Goal: Information Seeking & Learning: Check status

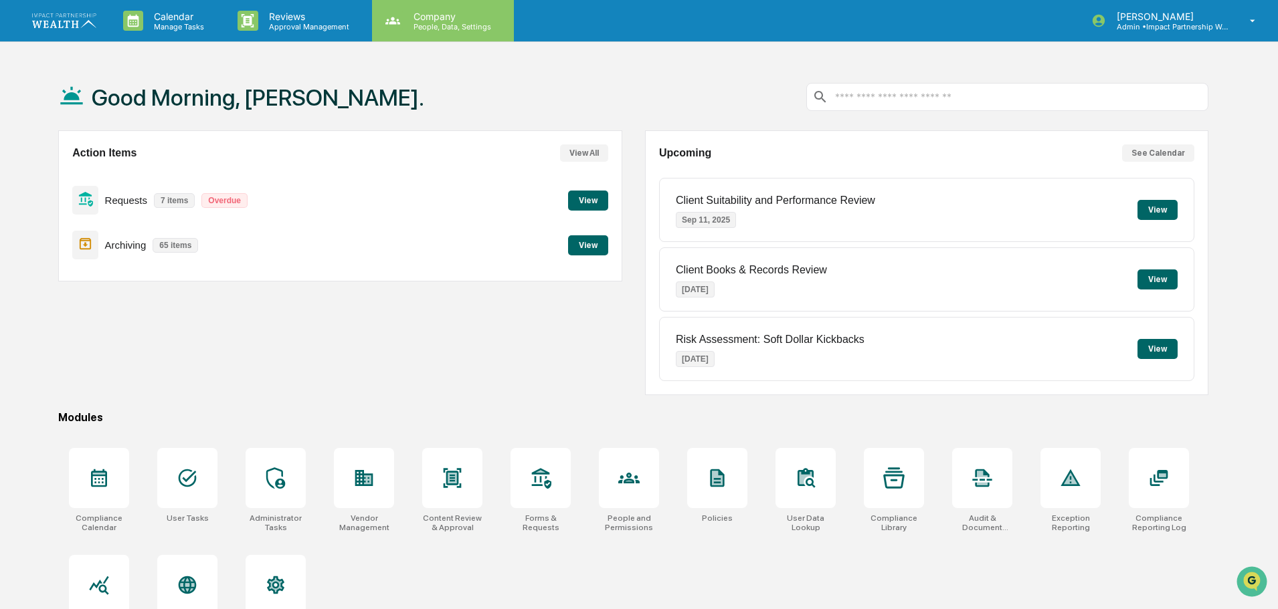
click at [454, 20] on p "Company" at bounding box center [450, 16] width 95 height 11
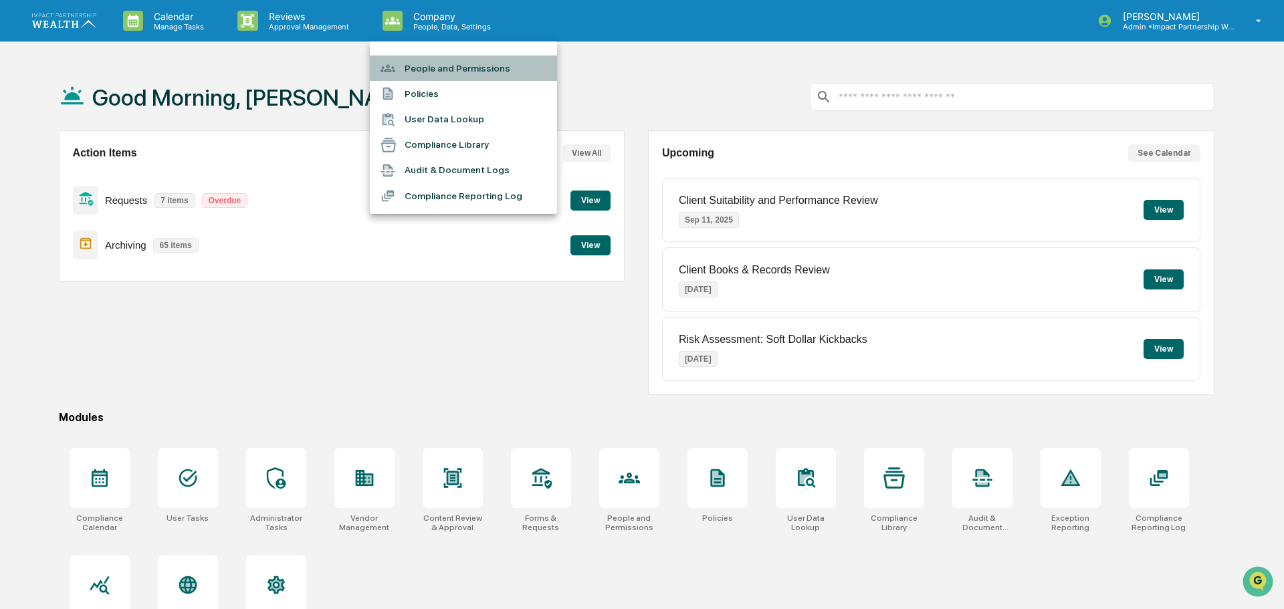
click at [444, 63] on li "People and Permissions" at bounding box center [463, 68] width 187 height 25
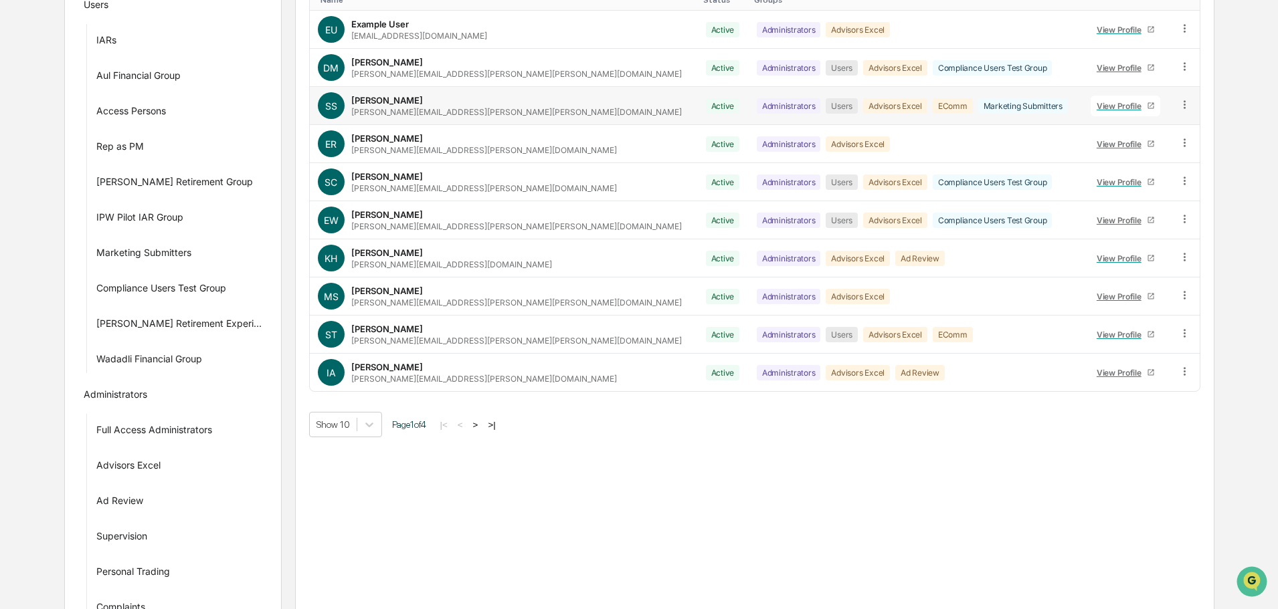
scroll to position [268, 0]
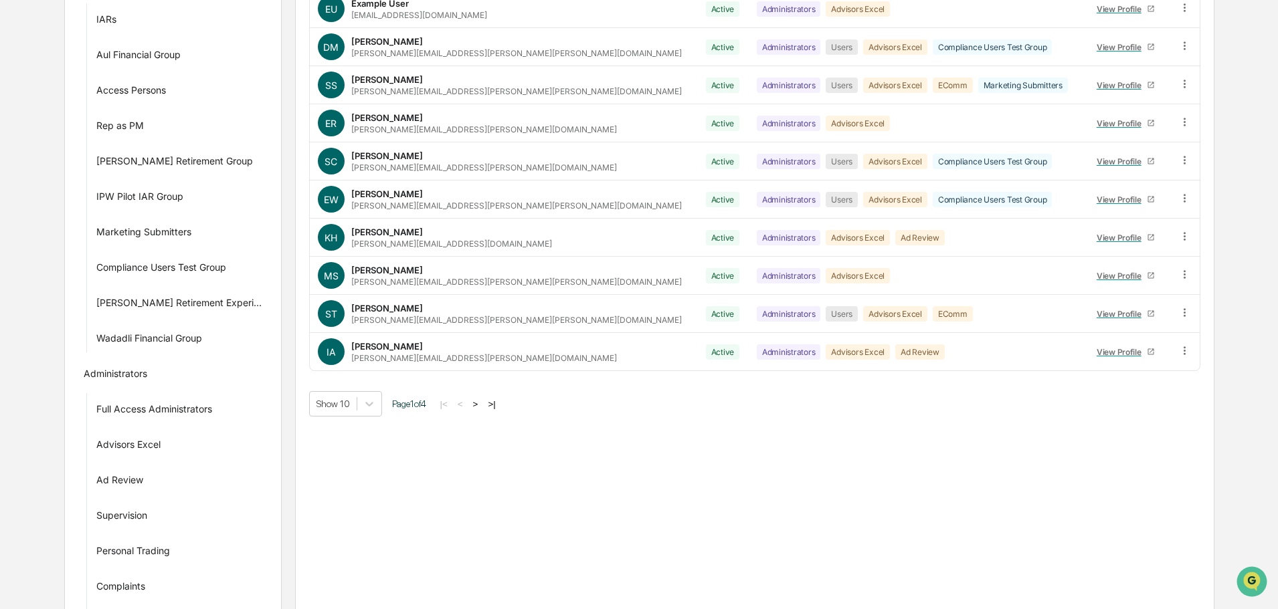
click at [472, 403] on button ">" at bounding box center [475, 404] width 13 height 11
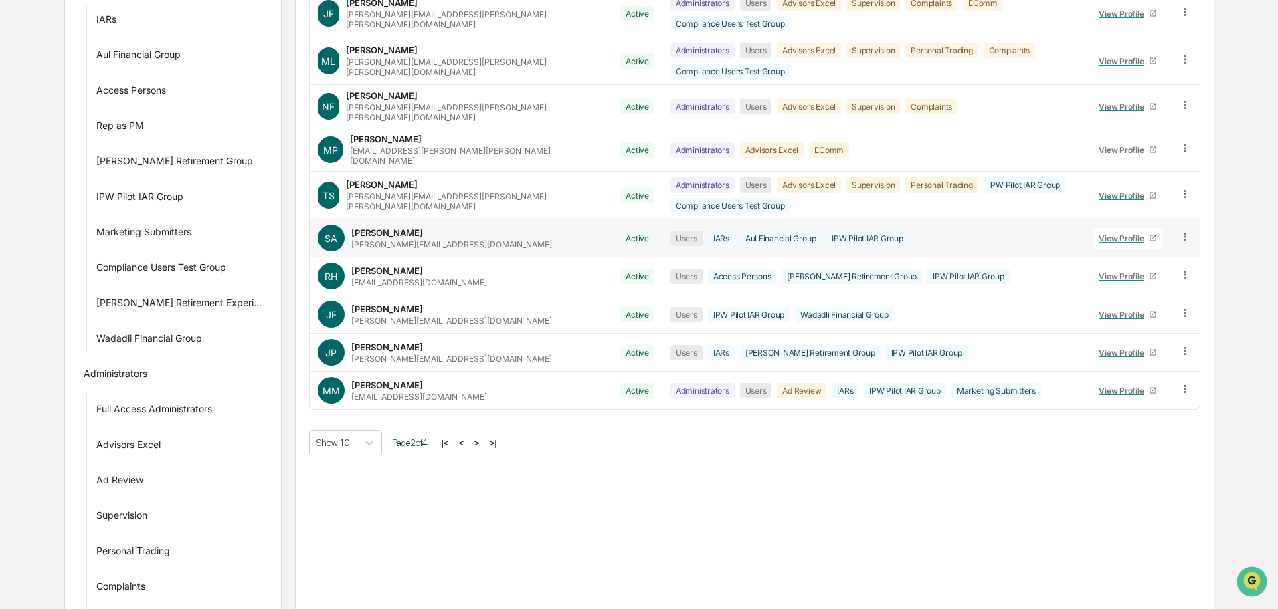
click at [1116, 233] on div "View Profile" at bounding box center [1123, 238] width 50 height 10
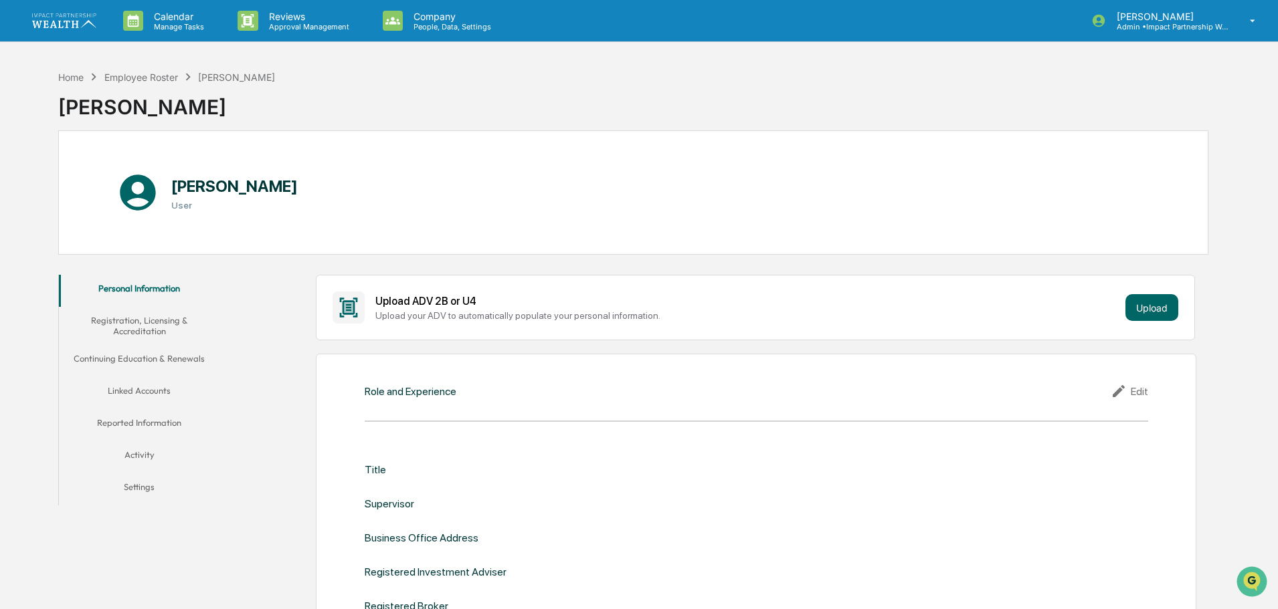
click at [132, 449] on button "Activity" at bounding box center [139, 458] width 161 height 32
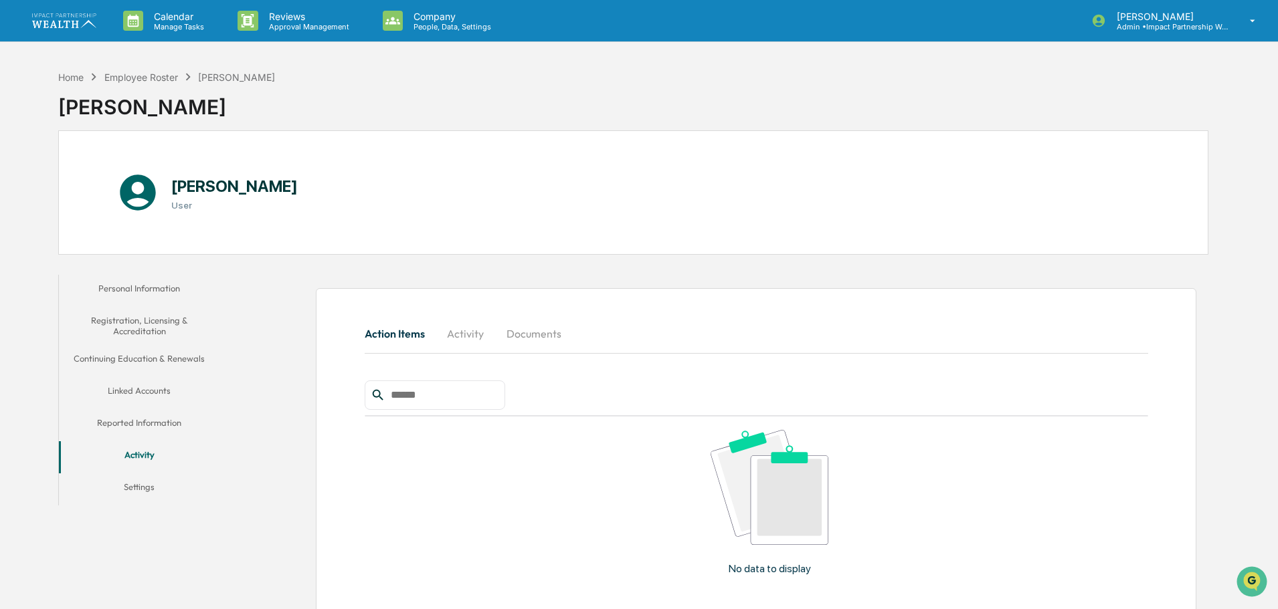
click at [472, 336] on button "Activity" at bounding box center [465, 334] width 60 height 32
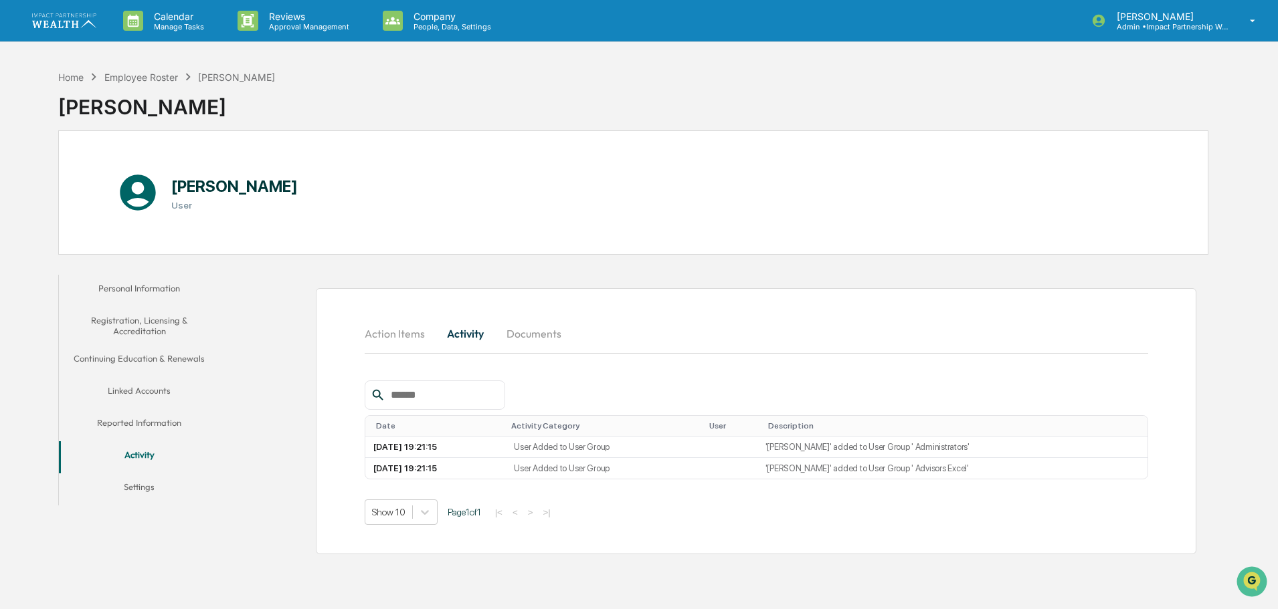
click at [532, 330] on button "Documents" at bounding box center [534, 334] width 76 height 32
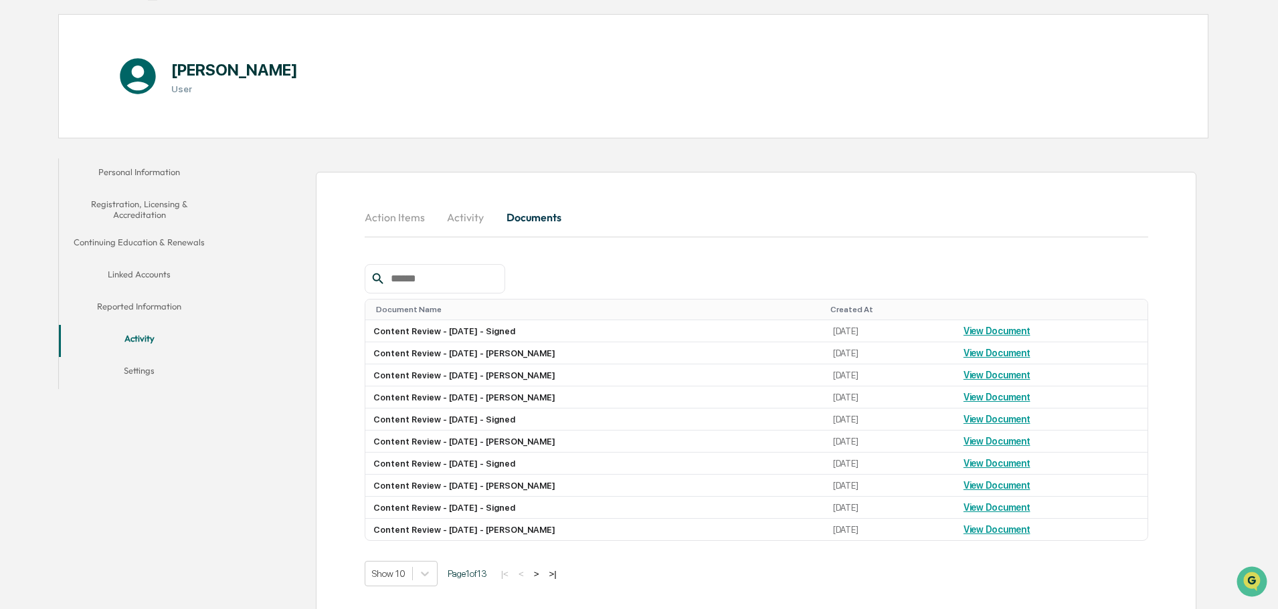
scroll to position [130, 0]
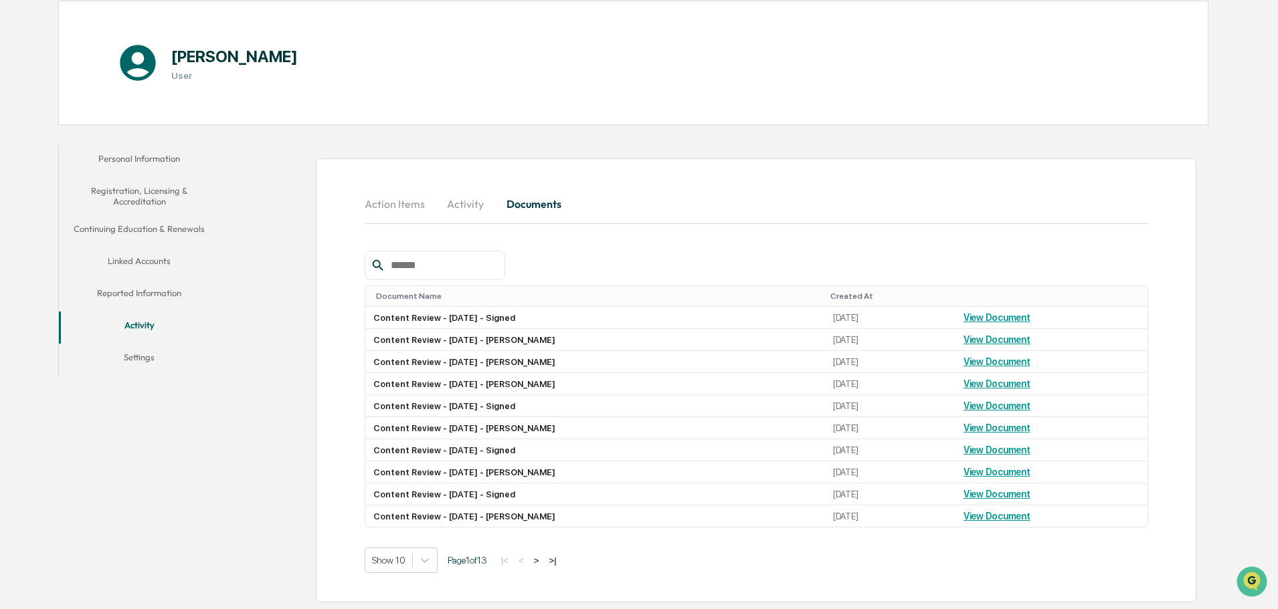
click at [438, 552] on div "Show 10 Page 1 of 13 |< < > >|" at bounding box center [756, 560] width 783 height 25
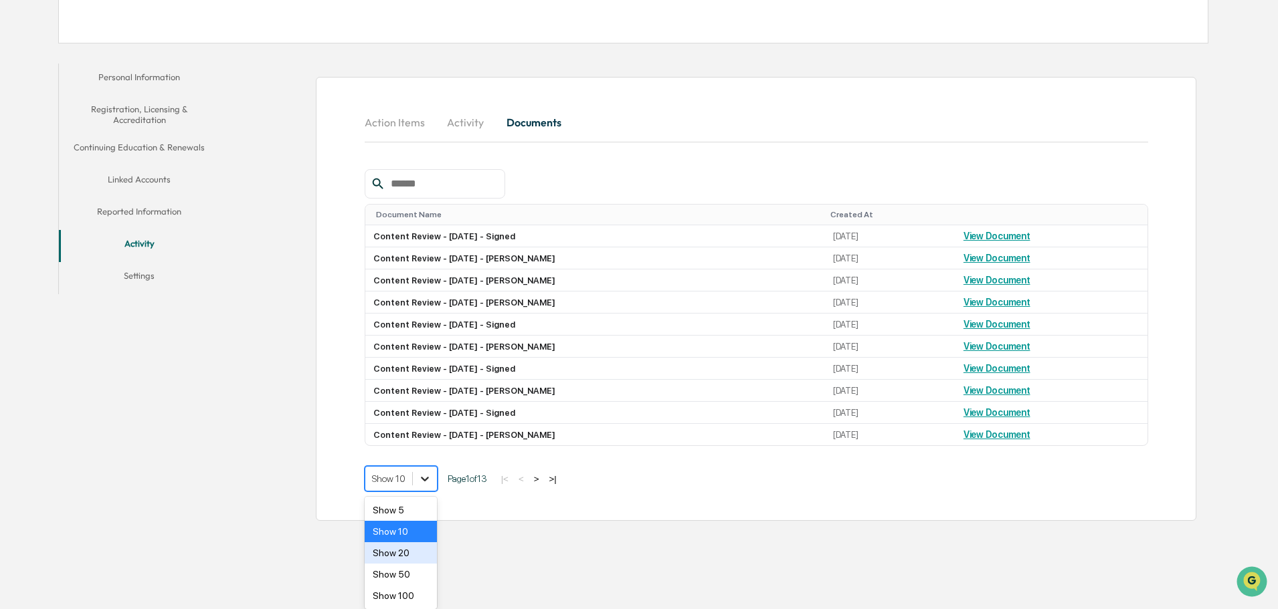
click at [417, 528] on body "Calendar Manage Tasks Reviews Approval Management Company People, Data, Setting…" at bounding box center [639, 158] width 1278 height 739
click at [404, 553] on div "Show 20" at bounding box center [401, 553] width 73 height 21
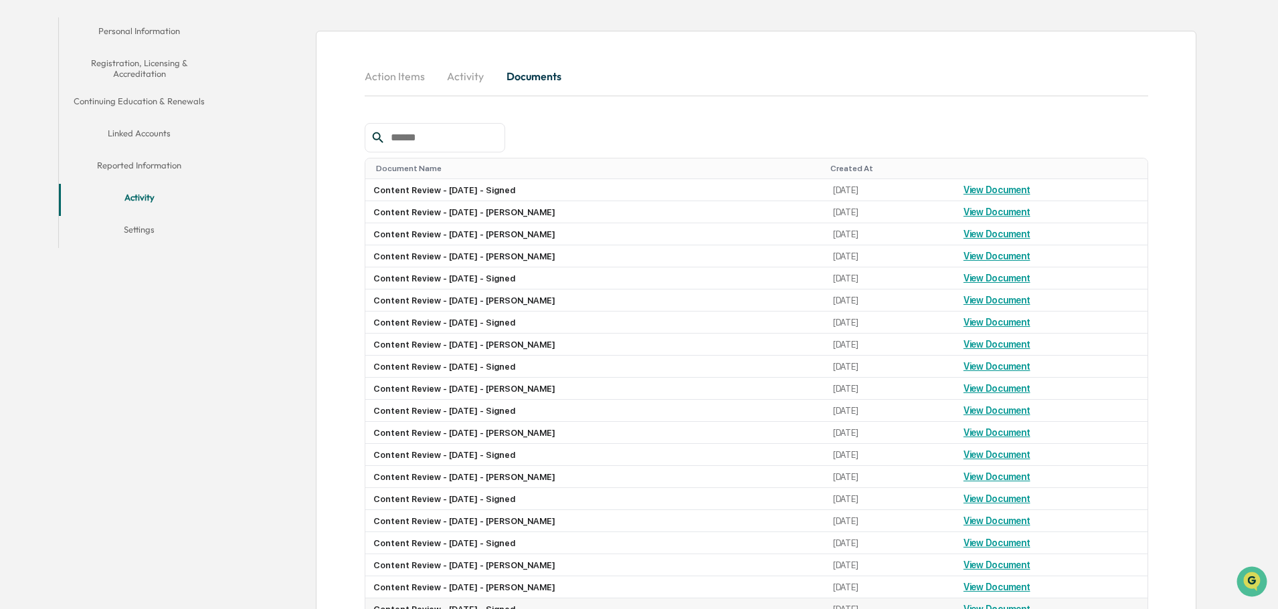
scroll to position [284, 0]
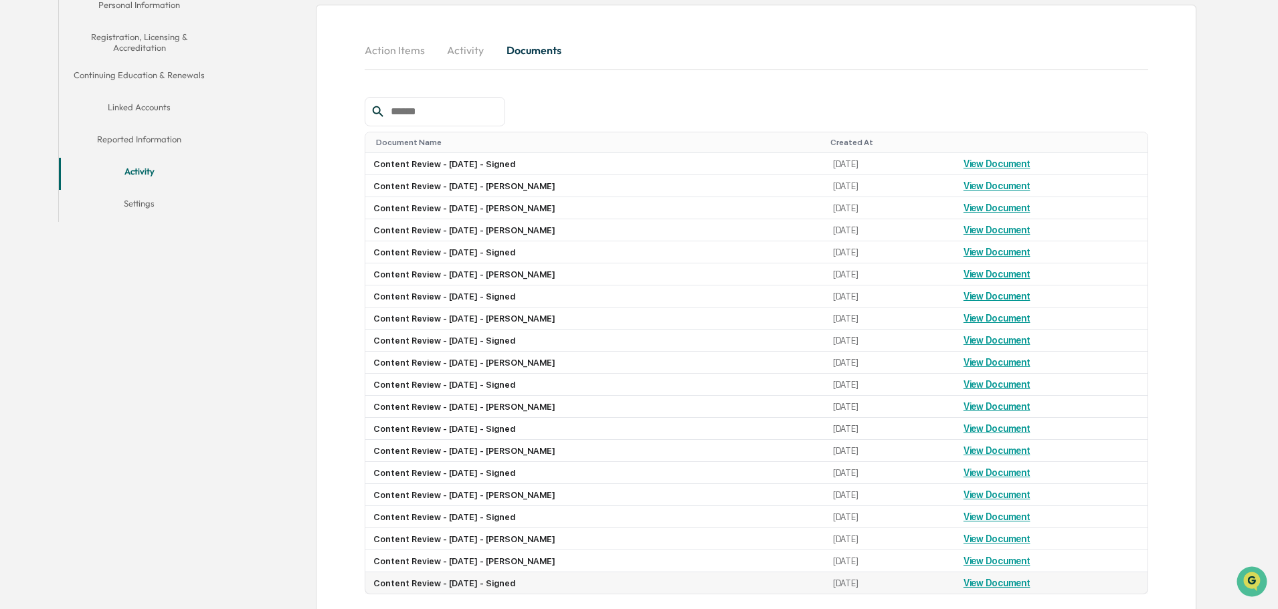
click at [1001, 582] on link "View Document" at bounding box center [996, 583] width 67 height 11
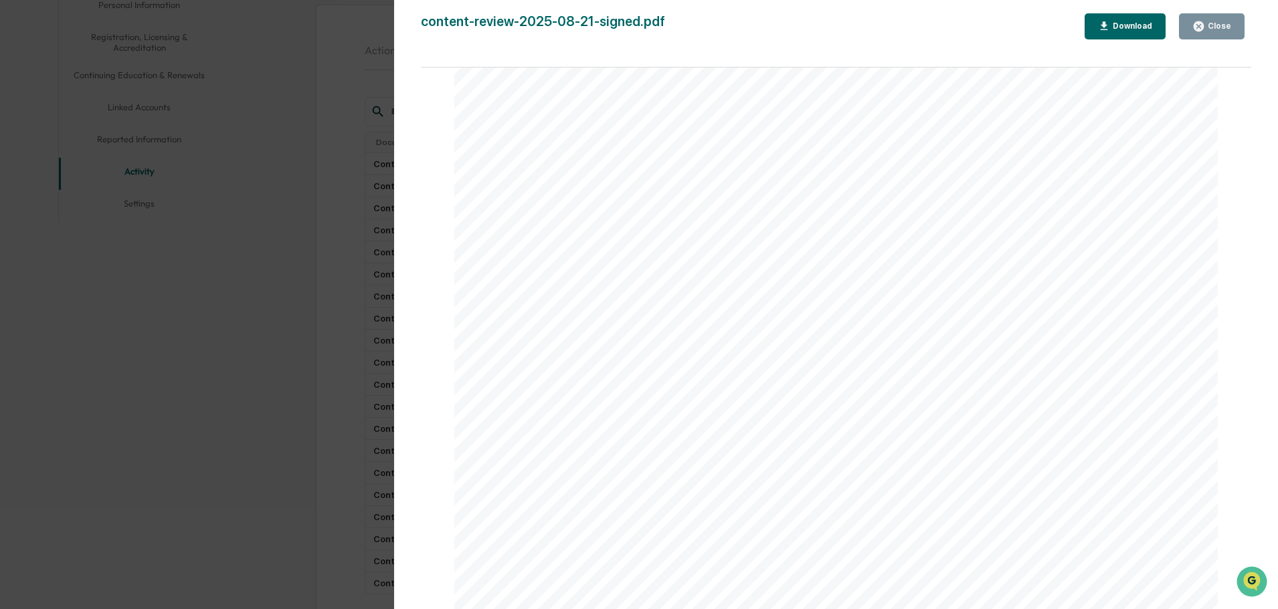
scroll to position [0, 0]
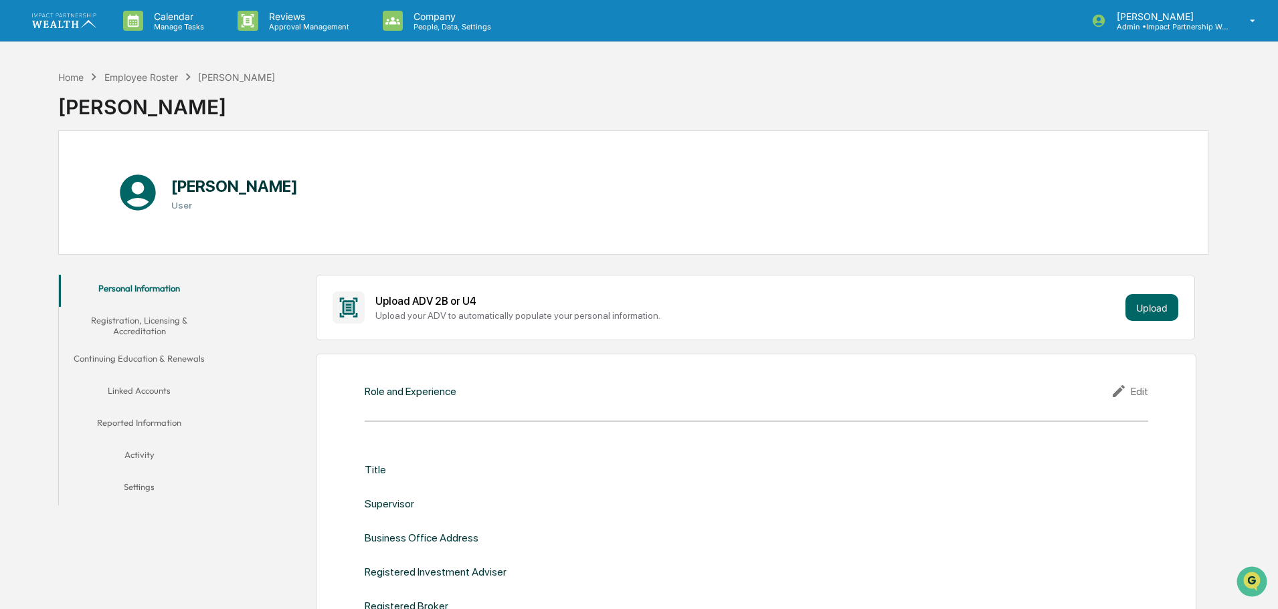
click at [139, 456] on button "Activity" at bounding box center [139, 458] width 161 height 32
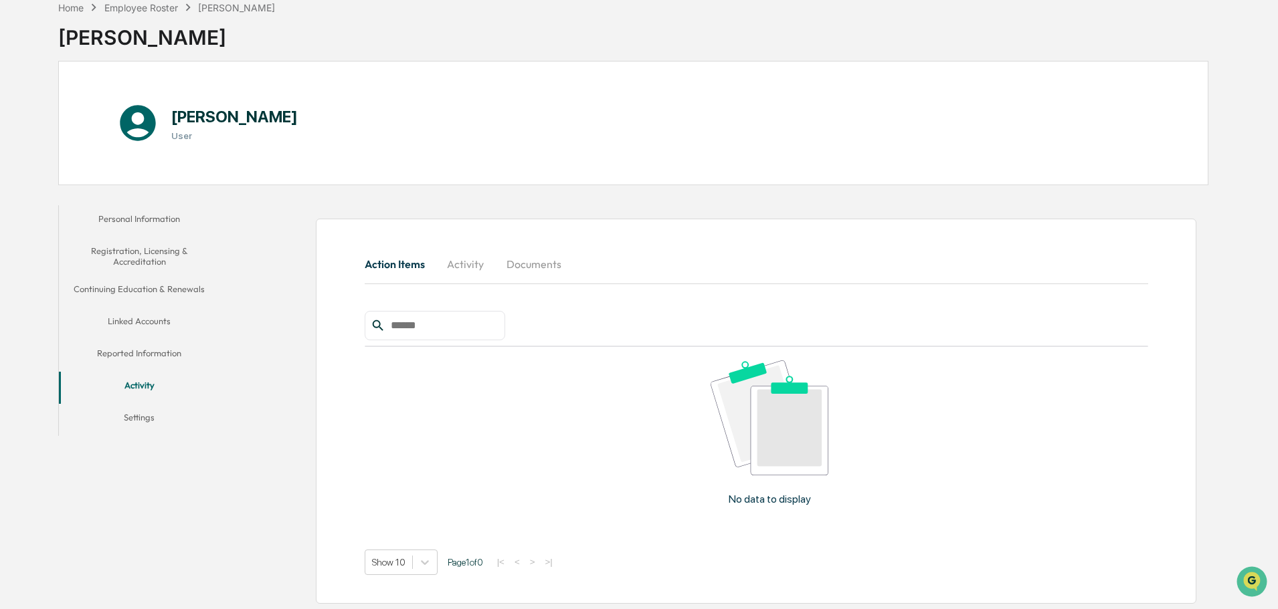
scroll to position [71, 0]
click at [525, 263] on button "Documents" at bounding box center [534, 263] width 76 height 32
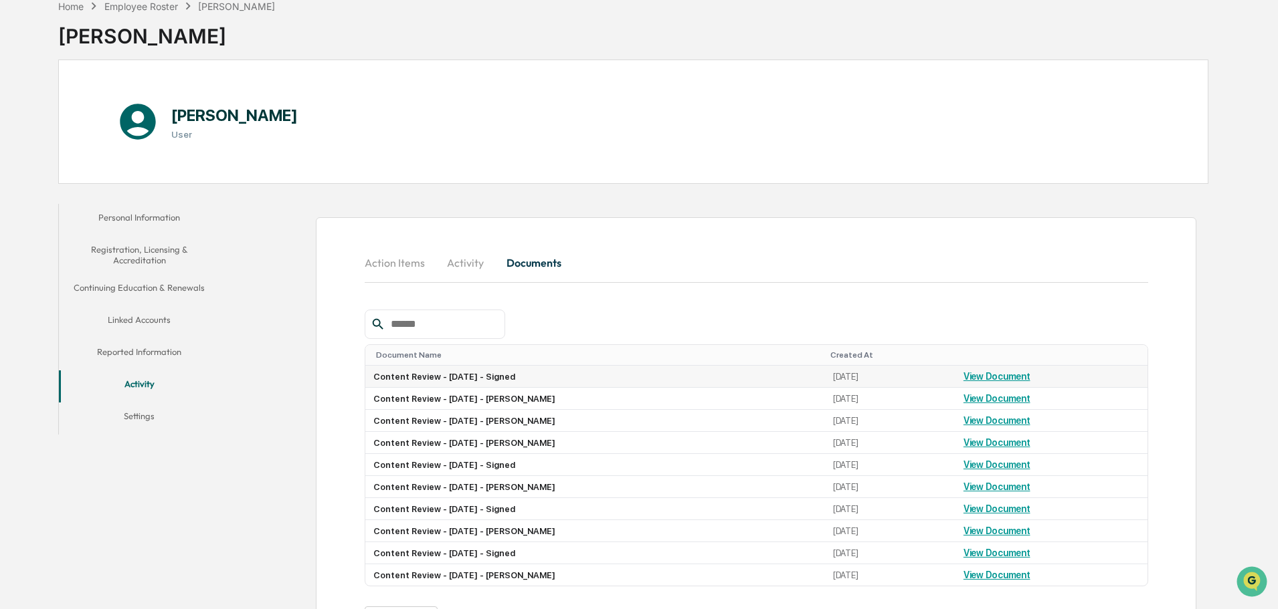
click at [999, 379] on link "View Document" at bounding box center [996, 376] width 67 height 11
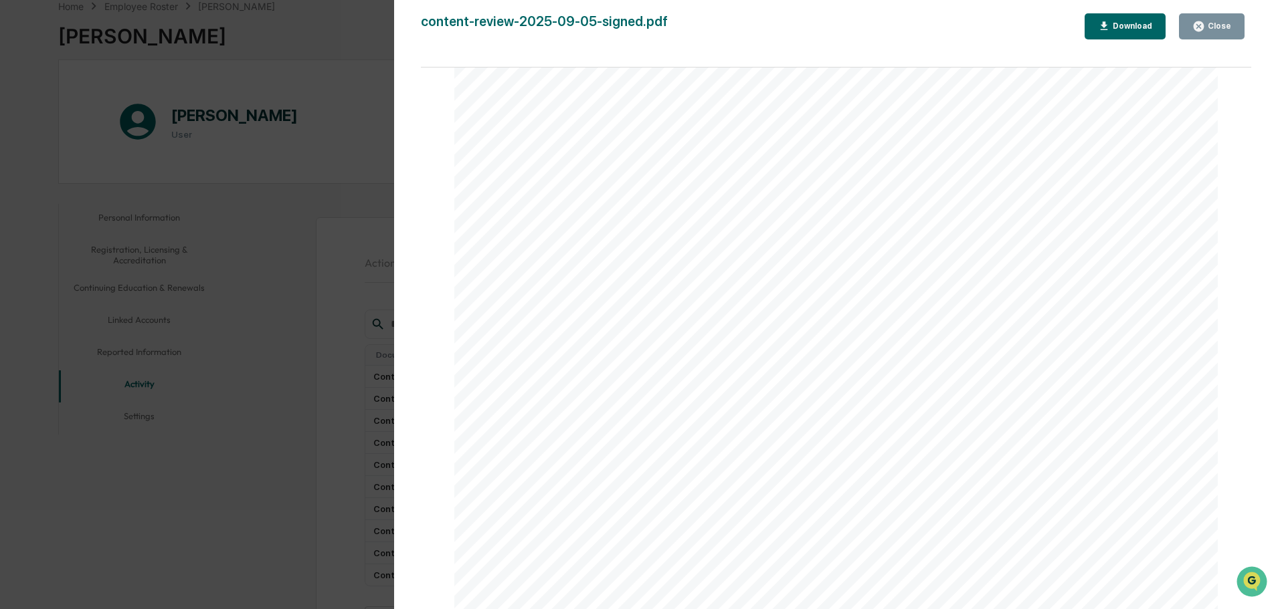
scroll to position [1606, 0]
click at [1229, 25] on div "Close" at bounding box center [1218, 25] width 26 height 9
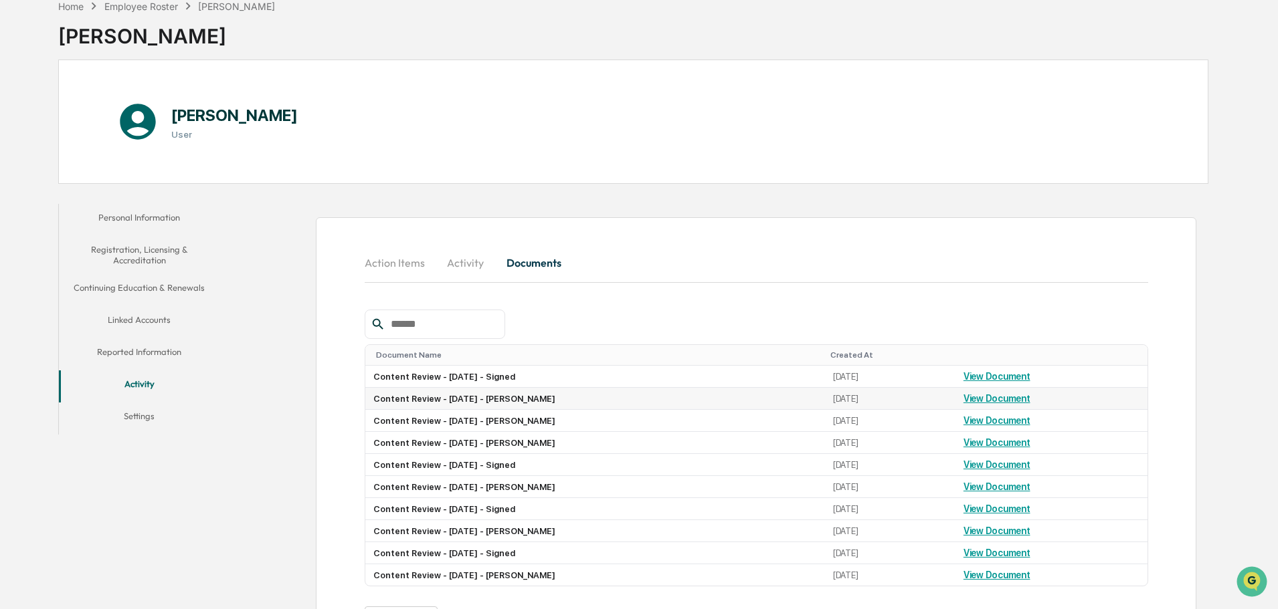
click at [1011, 399] on link "View Document" at bounding box center [996, 398] width 67 height 11
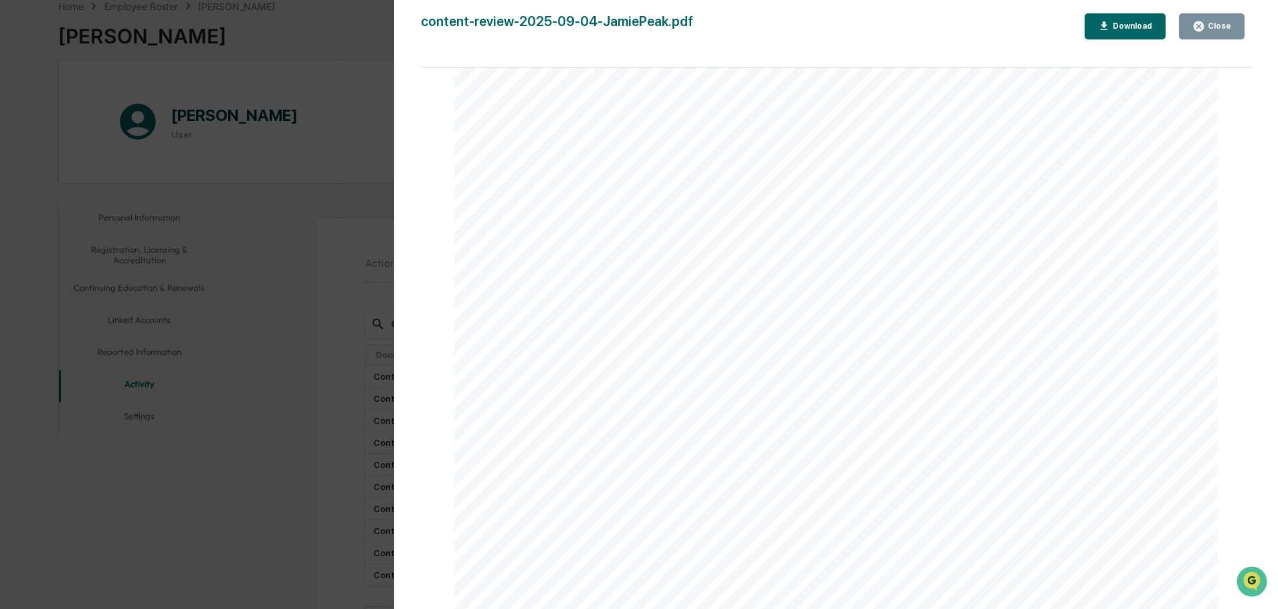
scroll to position [401, 0]
click at [1229, 28] on div "Close" at bounding box center [1218, 25] width 26 height 9
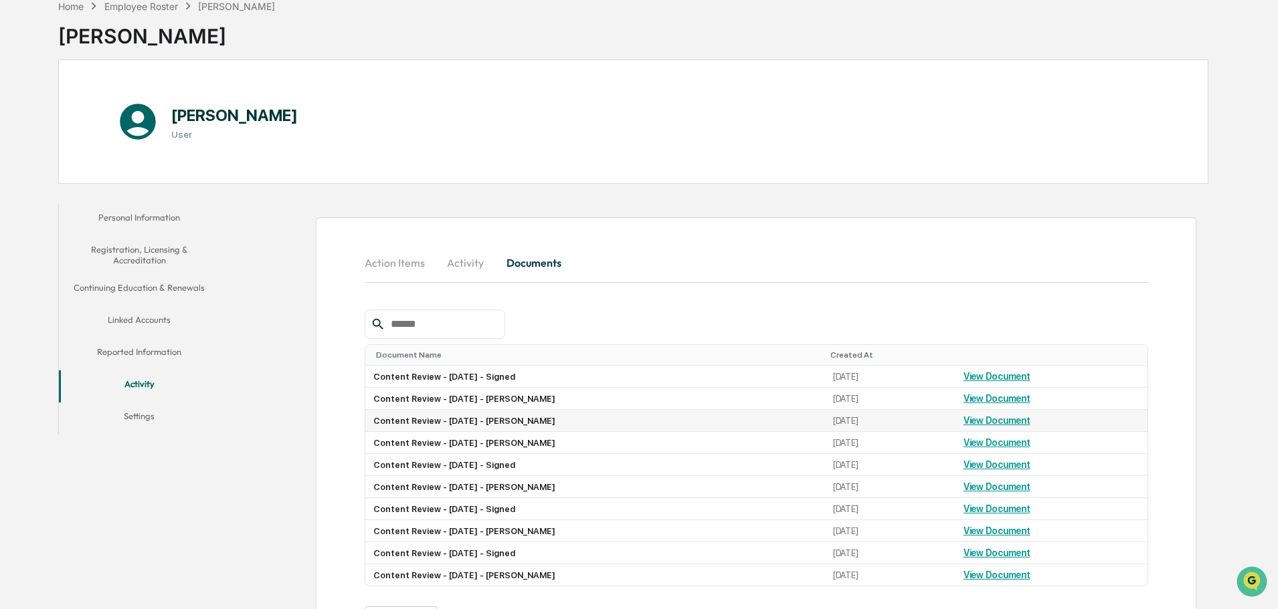
click at [993, 420] on link "View Document" at bounding box center [996, 420] width 67 height 11
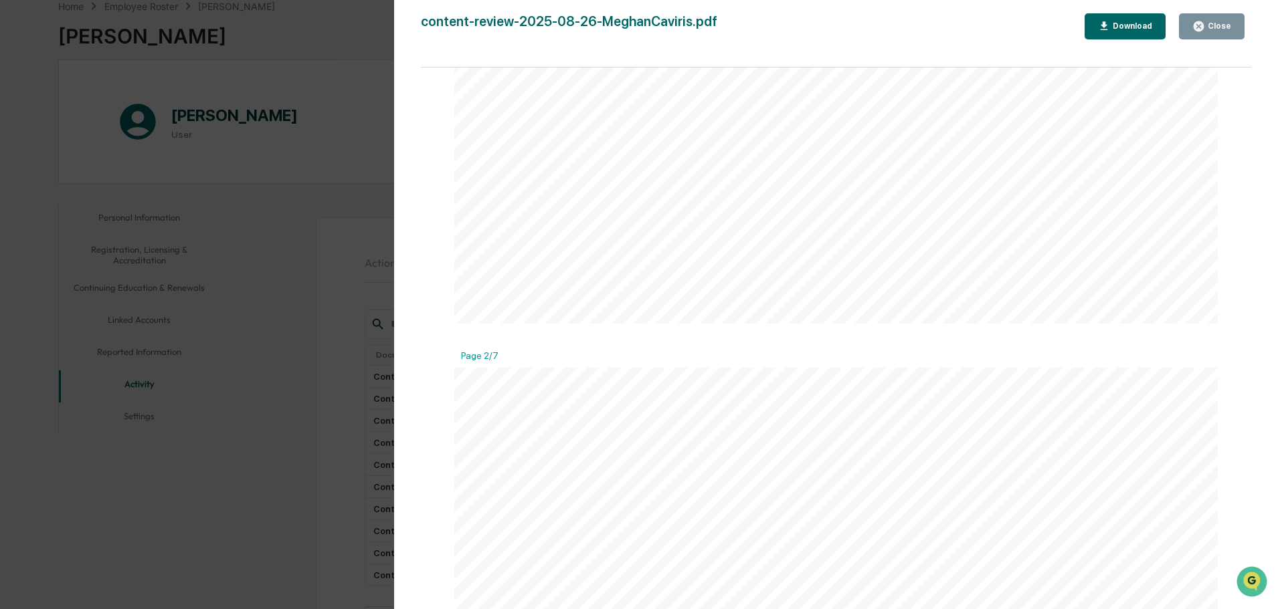
scroll to position [1070, 0]
click at [1226, 15] on button "Close" at bounding box center [1212, 26] width 66 height 26
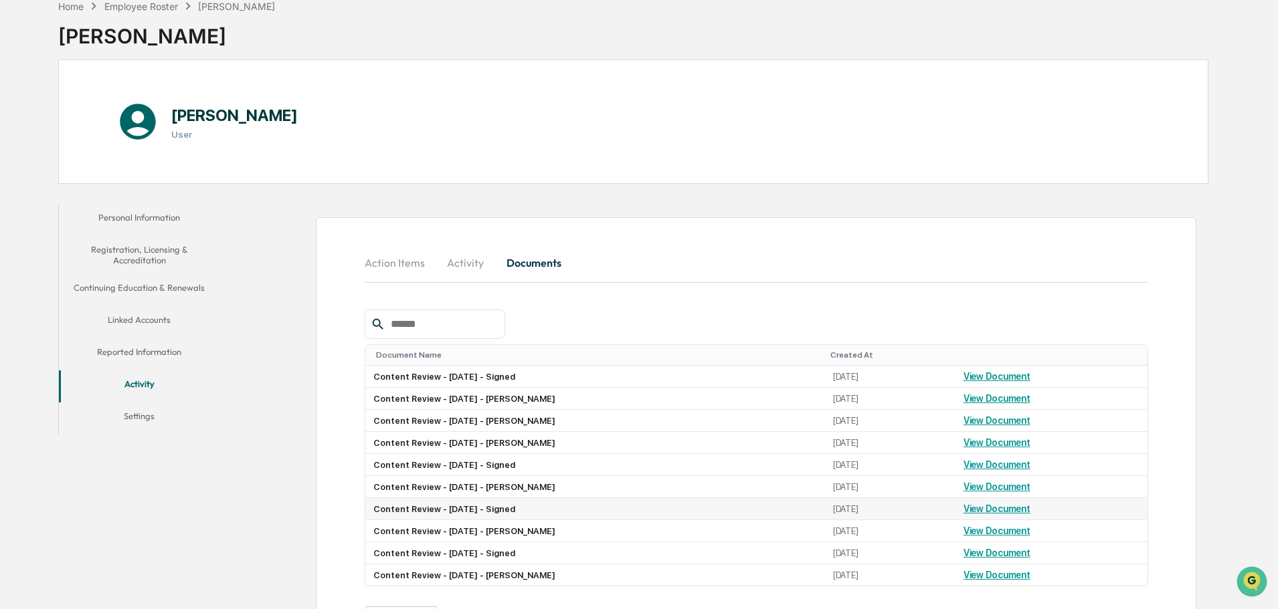
click at [1009, 513] on link "View Document" at bounding box center [996, 509] width 67 height 11
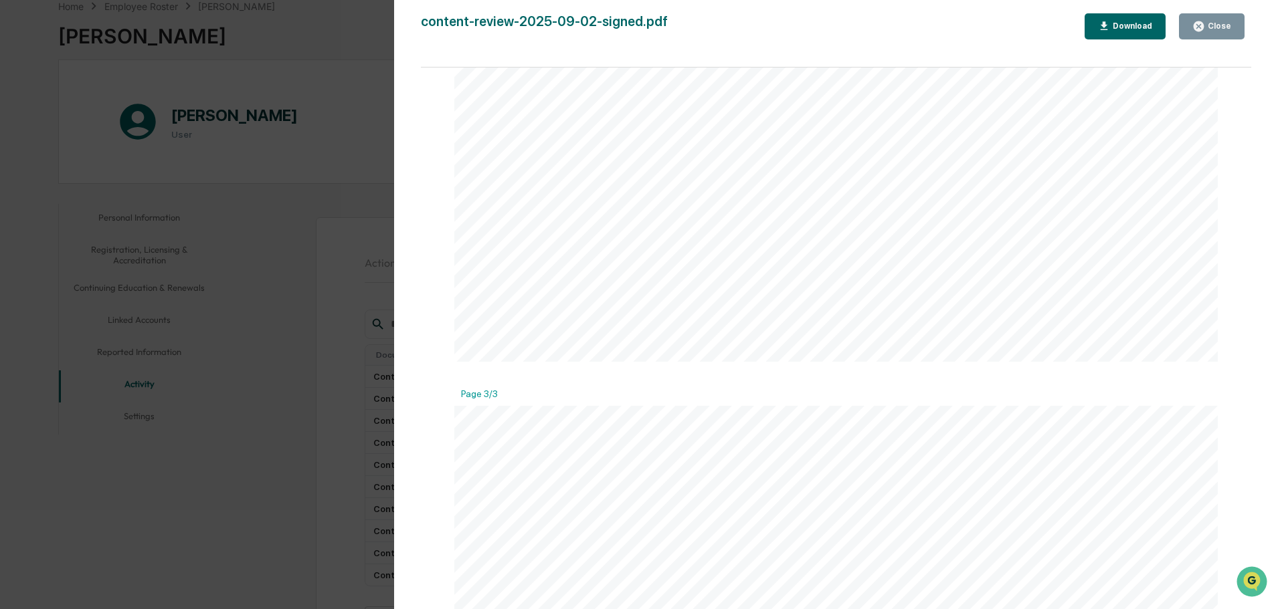
scroll to position [2408, 0]
click at [1199, 38] on button "Close" at bounding box center [1212, 26] width 66 height 26
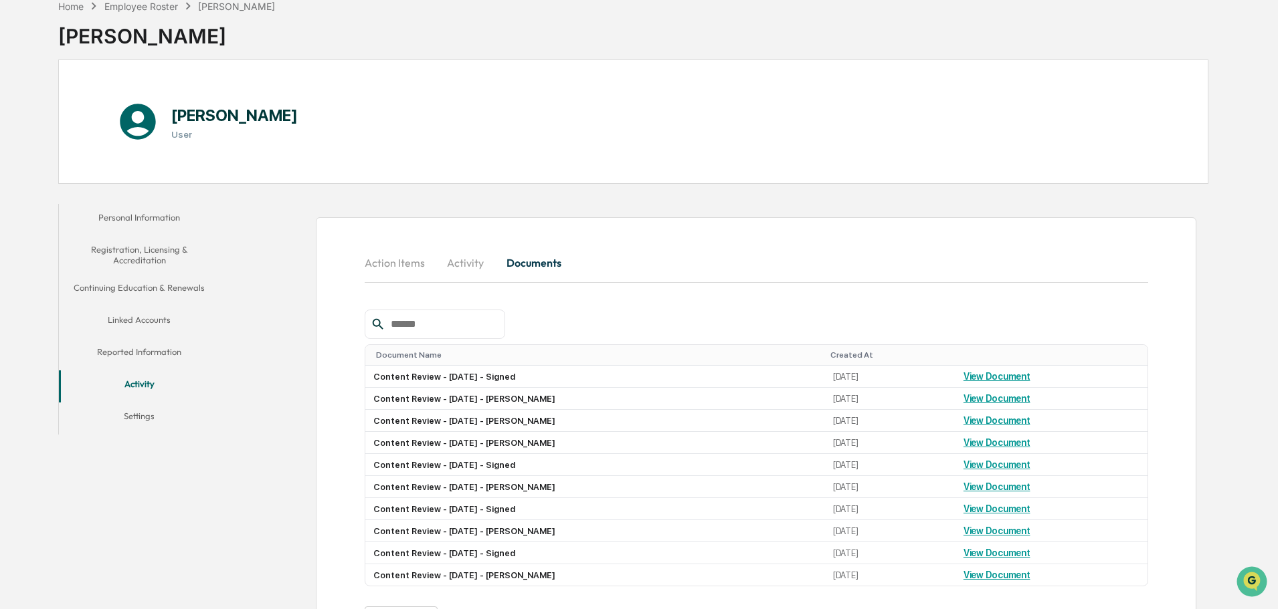
scroll to position [130, 0]
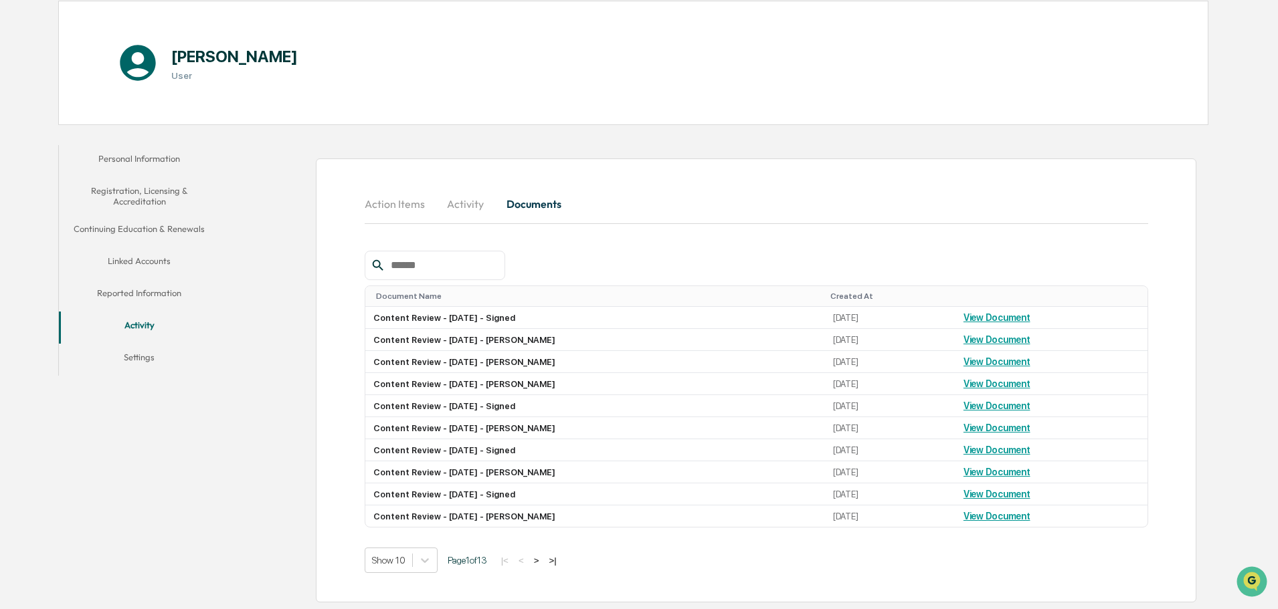
click at [541, 561] on button ">" at bounding box center [536, 560] width 13 height 11
click at [993, 318] on link "View Document" at bounding box center [996, 317] width 67 height 11
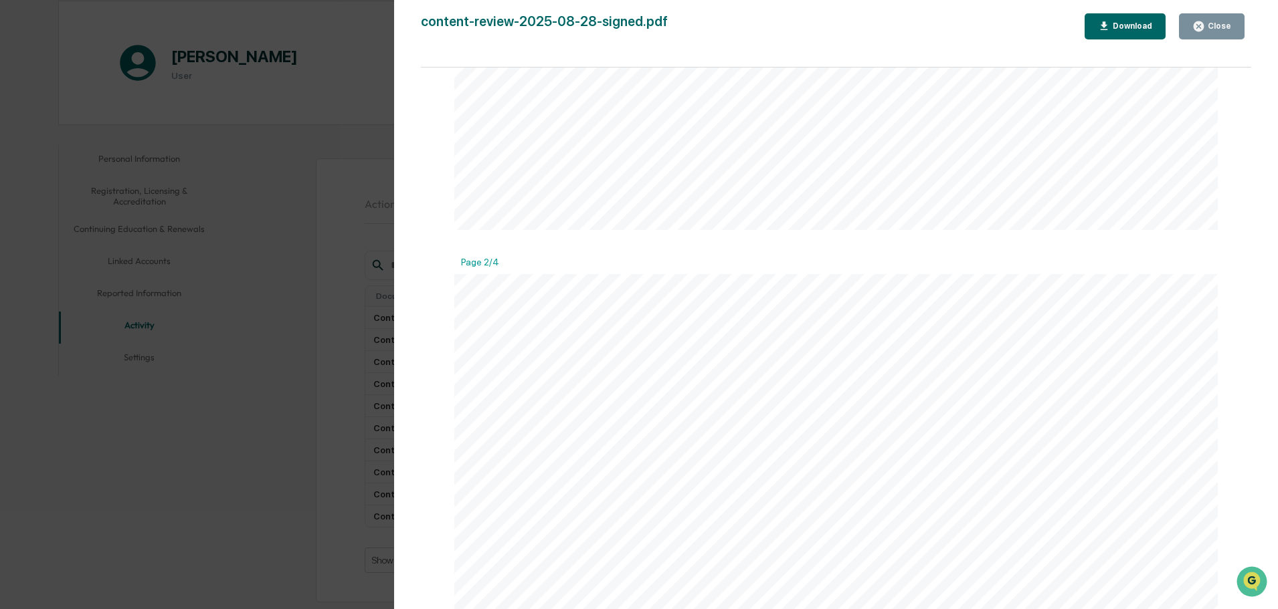
scroll to position [1204, 0]
click at [1217, 31] on div "Close" at bounding box center [1218, 25] width 26 height 9
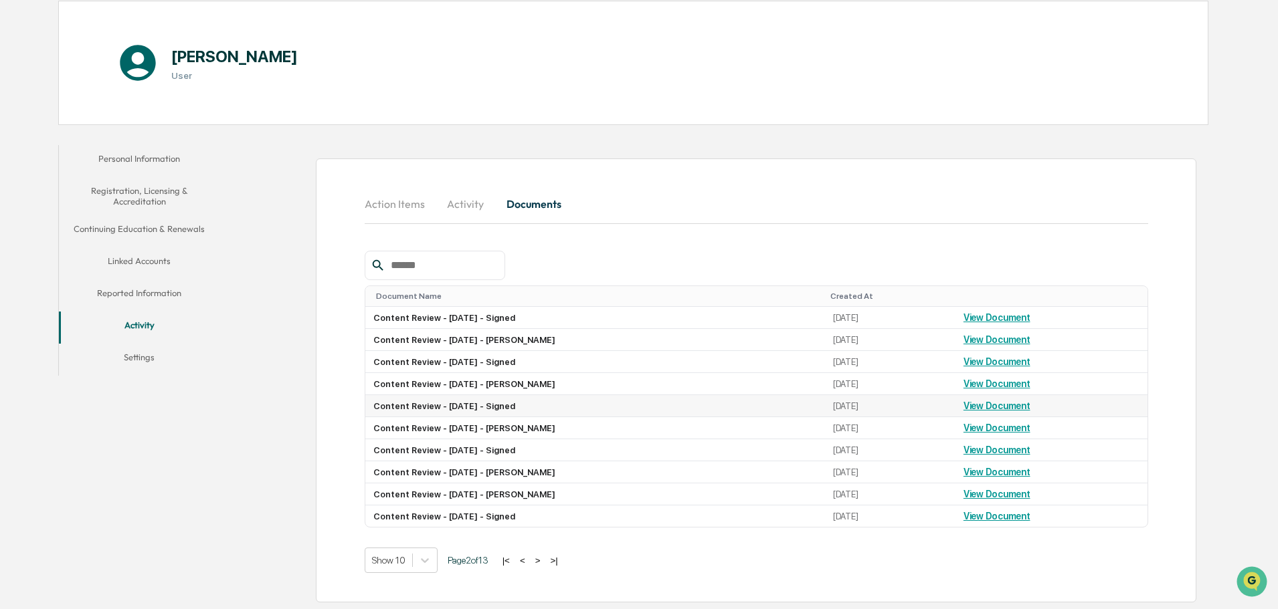
click at [995, 401] on link "View Document" at bounding box center [996, 406] width 67 height 11
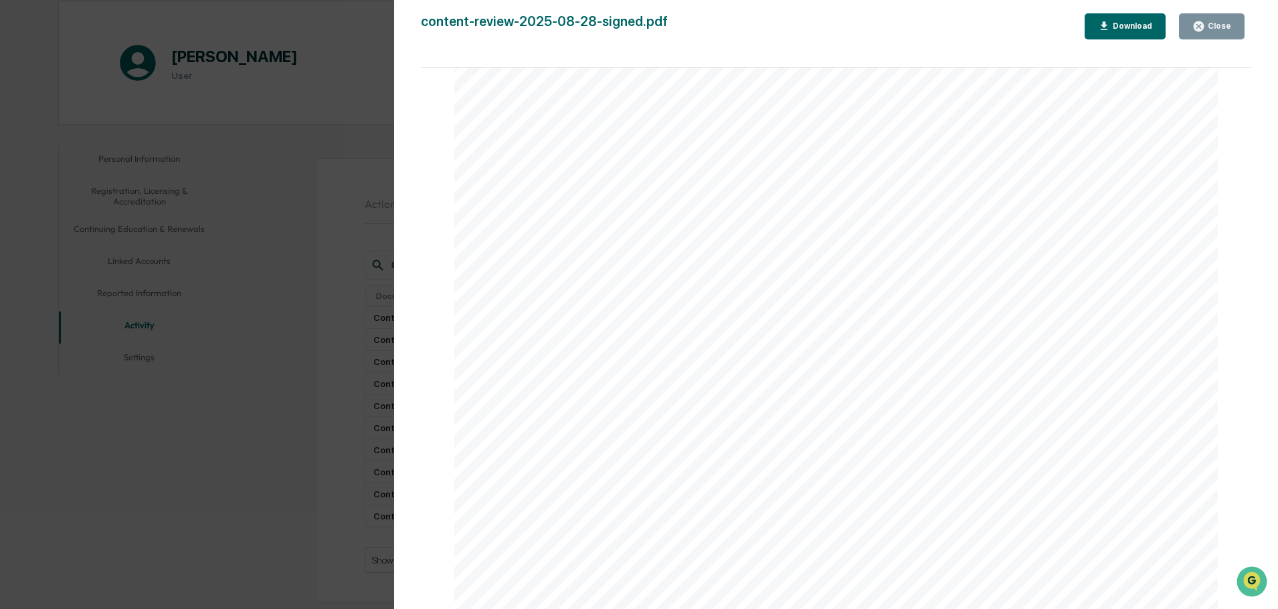
scroll to position [401, 0]
